Goal: Information Seeking & Learning: Learn about a topic

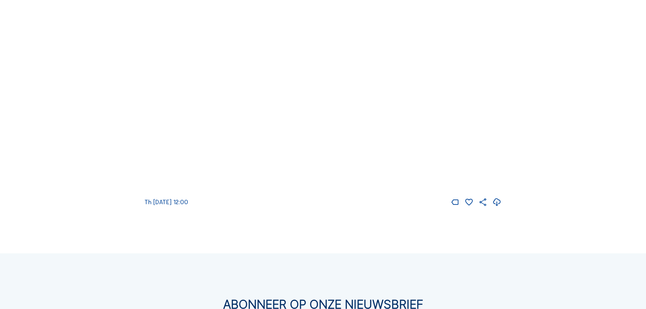
scroll to position [1222, 0]
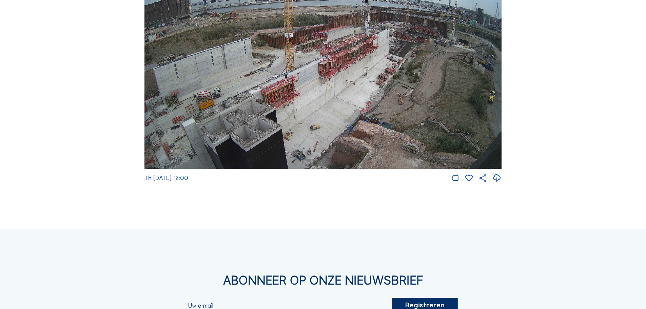
click at [395, 57] on img at bounding box center [323, 68] width 357 height 201
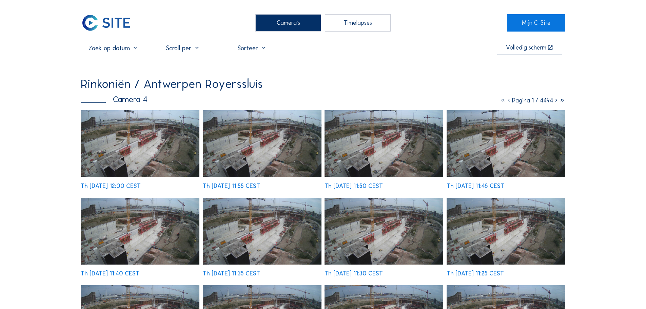
click at [123, 165] on img at bounding box center [140, 143] width 119 height 67
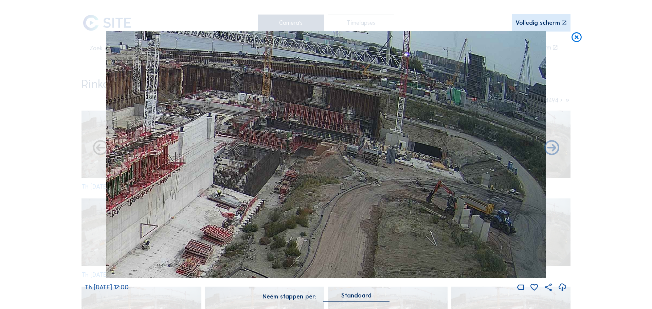
drag, startPoint x: 477, startPoint y: 178, endPoint x: 260, endPoint y: 189, distance: 217.1
click at [260, 189] on img at bounding box center [326, 154] width 440 height 247
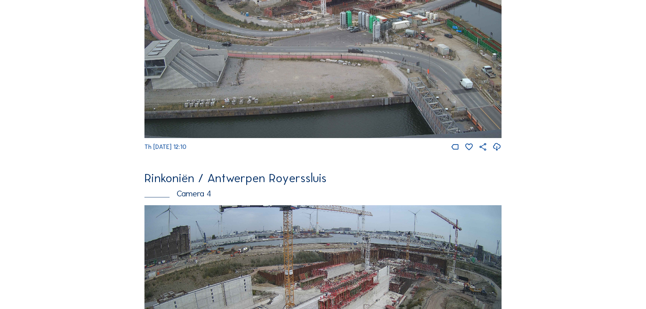
scroll to position [1188, 0]
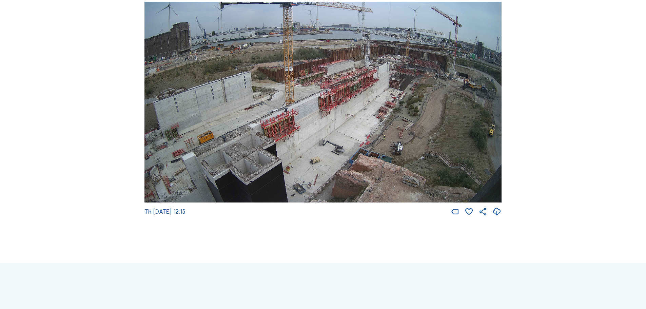
click at [342, 110] on img at bounding box center [323, 102] width 357 height 201
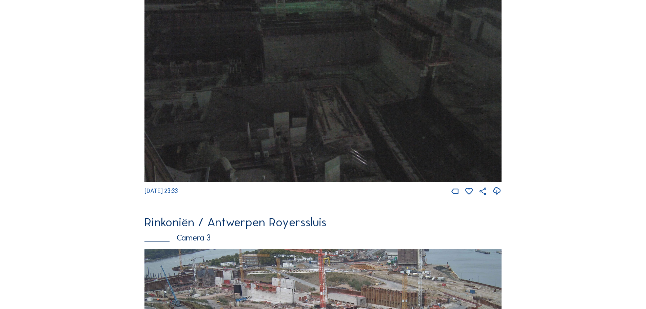
scroll to position [876, 0]
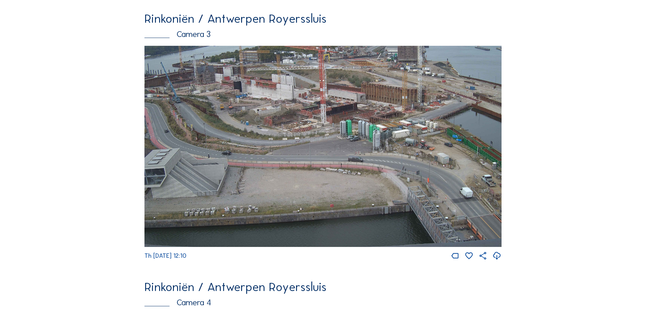
click at [261, 125] on img at bounding box center [323, 146] width 357 height 201
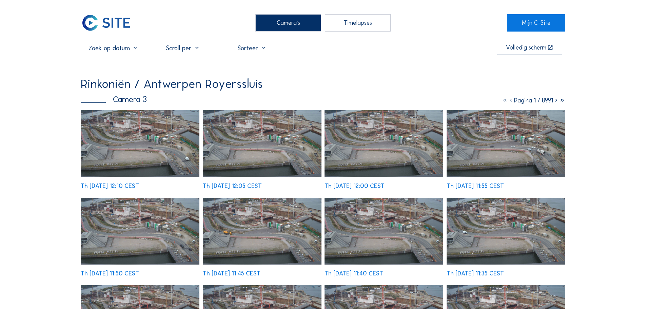
click at [152, 140] on img at bounding box center [140, 143] width 119 height 67
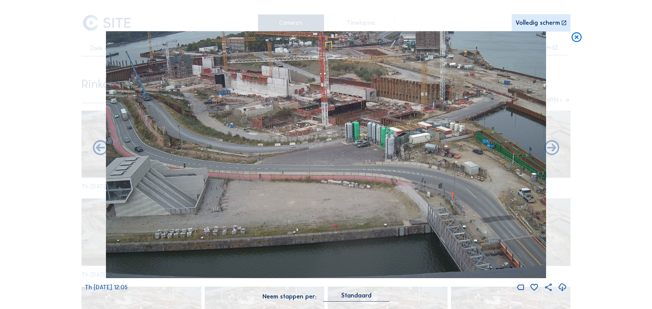
click at [563, 287] on icon at bounding box center [562, 287] width 9 height 11
drag, startPoint x: 575, startPoint y: 35, endPoint x: 284, endPoint y: 51, distance: 291.6
click at [575, 35] on icon at bounding box center [576, 37] width 12 height 13
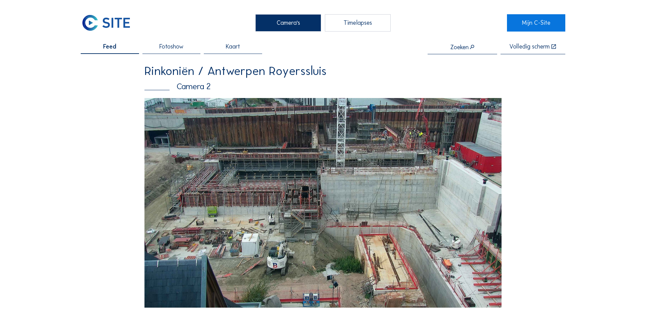
click at [386, 221] on img at bounding box center [323, 203] width 357 height 210
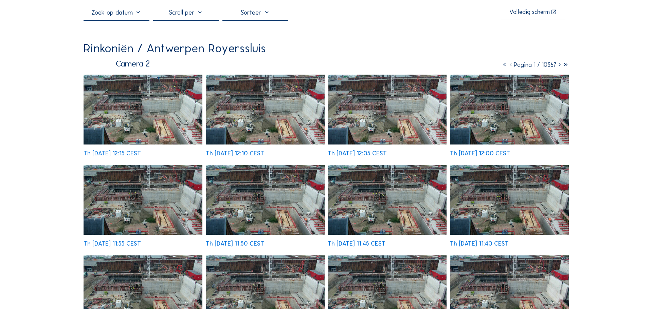
scroll to position [136, 0]
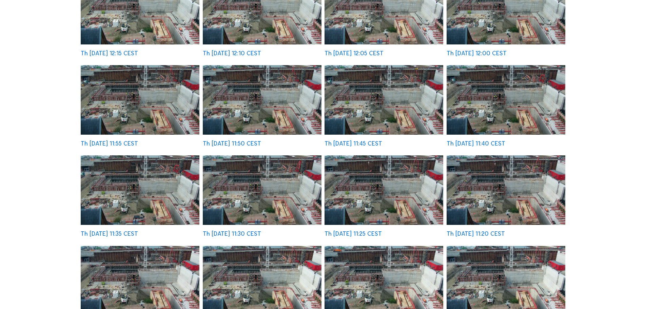
click at [266, 194] on img at bounding box center [262, 190] width 119 height 70
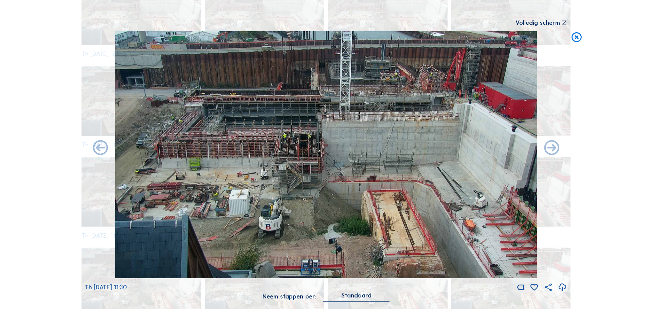
click at [563, 288] on icon at bounding box center [562, 287] width 9 height 11
click at [635, 205] on div "Scroll om door de tijd te reizen | Druk op de 'Alt'-knop + scroll om te Zoomen …" at bounding box center [326, 154] width 652 height 309
click at [582, 40] on div "Scroll om door de tijd te reizen | Druk op de 'Alt'-knop + scroll om te Zoomen …" at bounding box center [326, 154] width 652 height 309
